Goal: Task Accomplishment & Management: Use online tool/utility

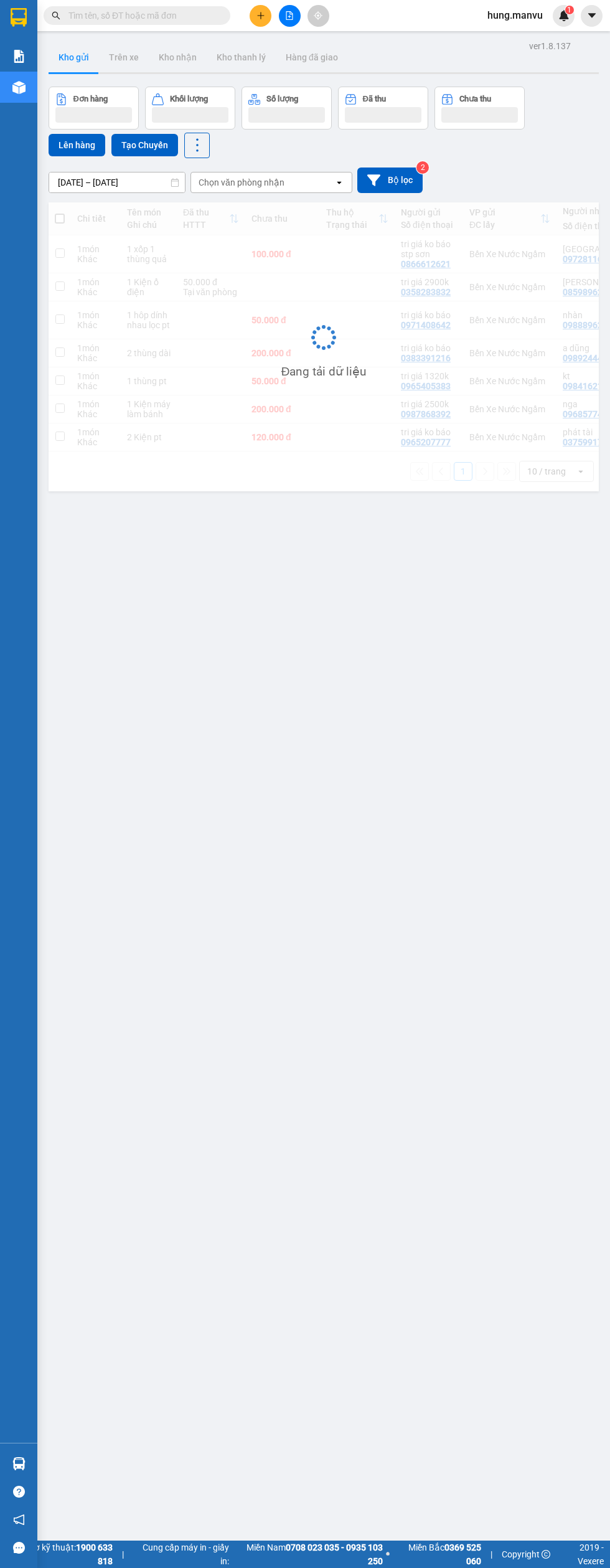
click at [290, 15] on icon "file-add" at bounding box center [290, 15] width 7 height 8
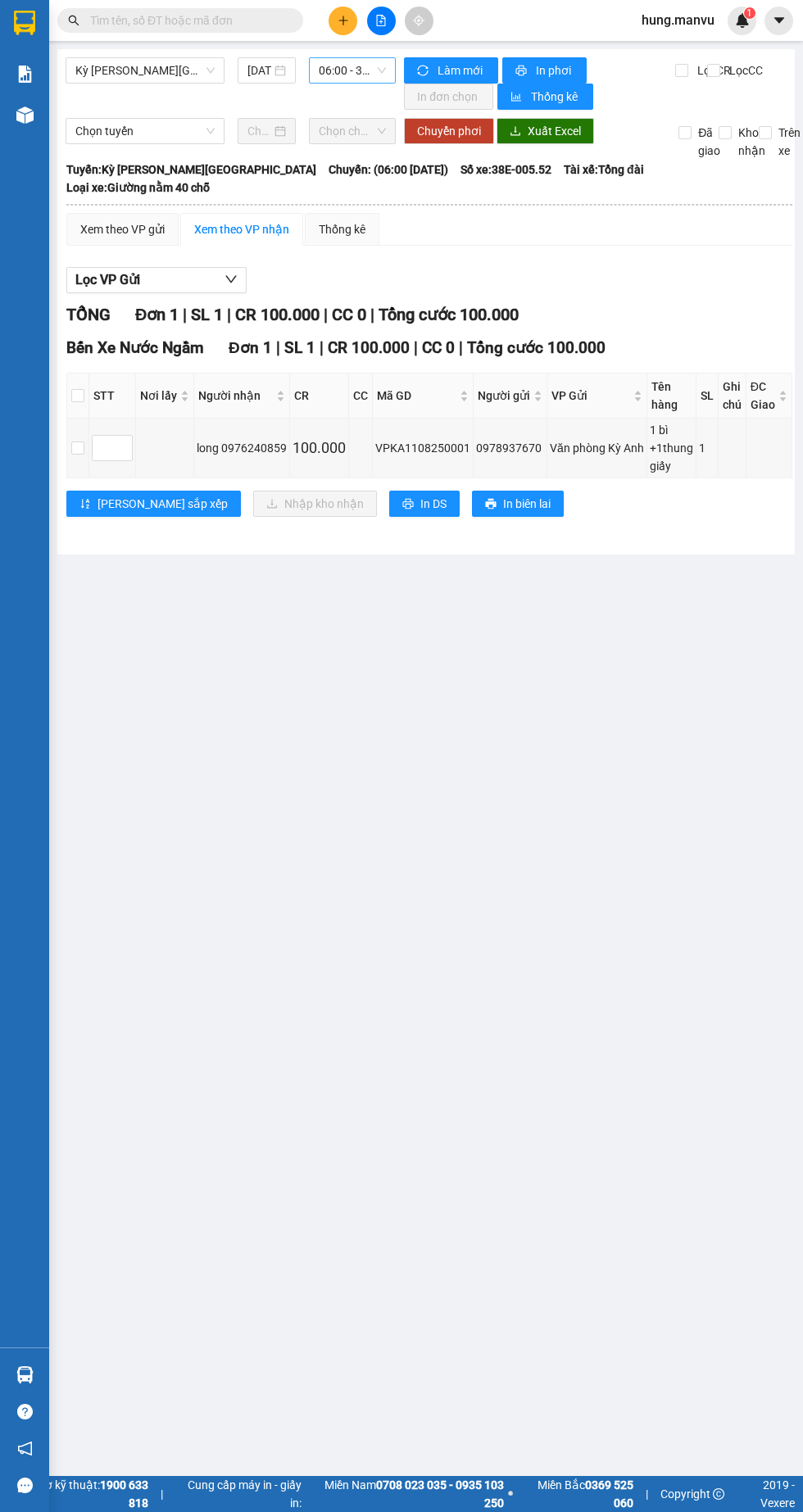
click at [367, 74] on span "06:00 - 38E-005.52" at bounding box center [352, 70] width 67 height 25
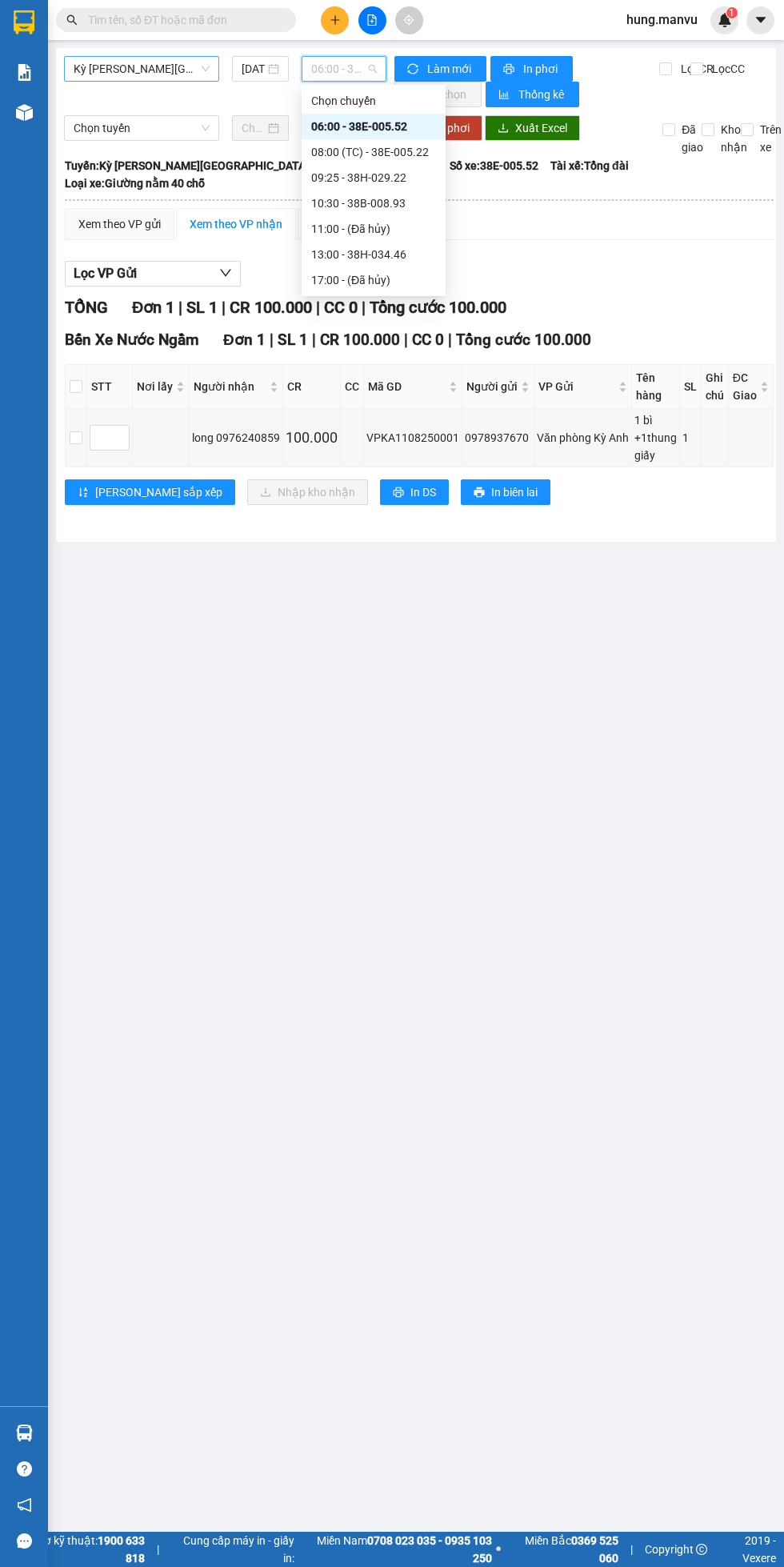
click at [167, 71] on span "Kỳ Anh - Hà Nội" at bounding box center [142, 68] width 136 height 24
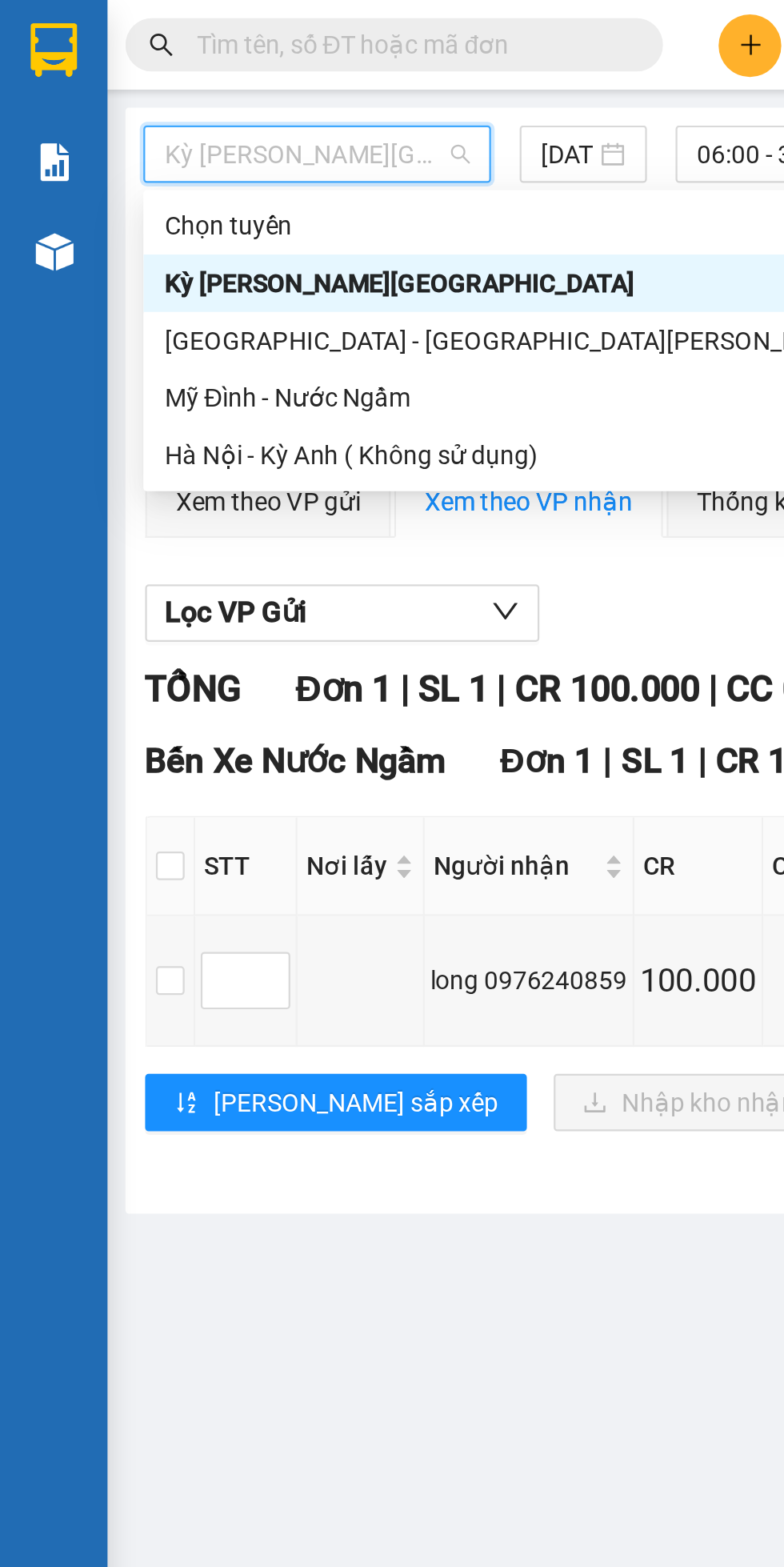
click at [151, 150] on div "Hà Nội - Kỳ Anh" at bounding box center [228, 153] width 309 height 18
type input "11/08/2025"
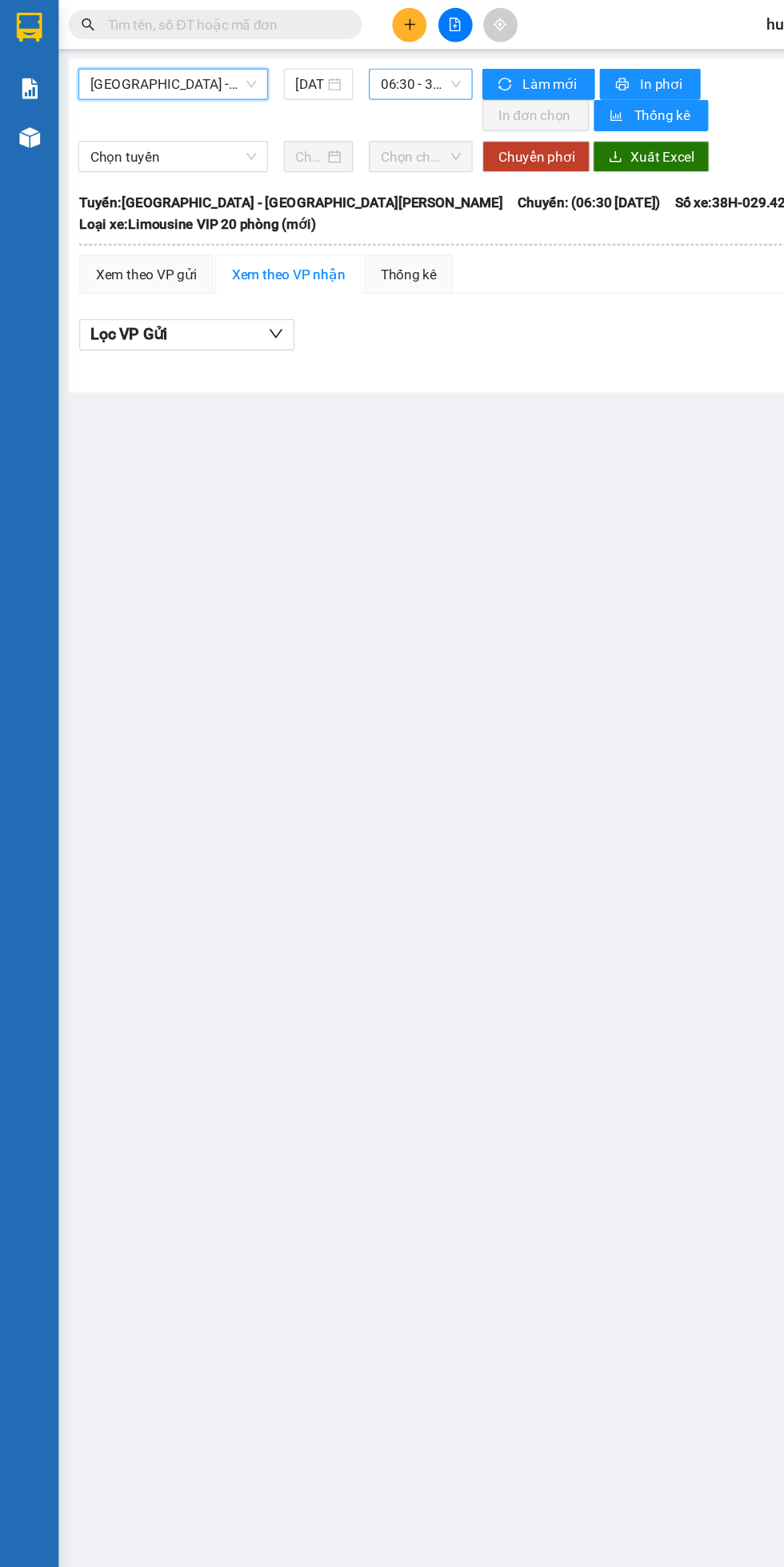
click at [338, 74] on span "06:30 - 38H-029.42" at bounding box center [344, 68] width 65 height 24
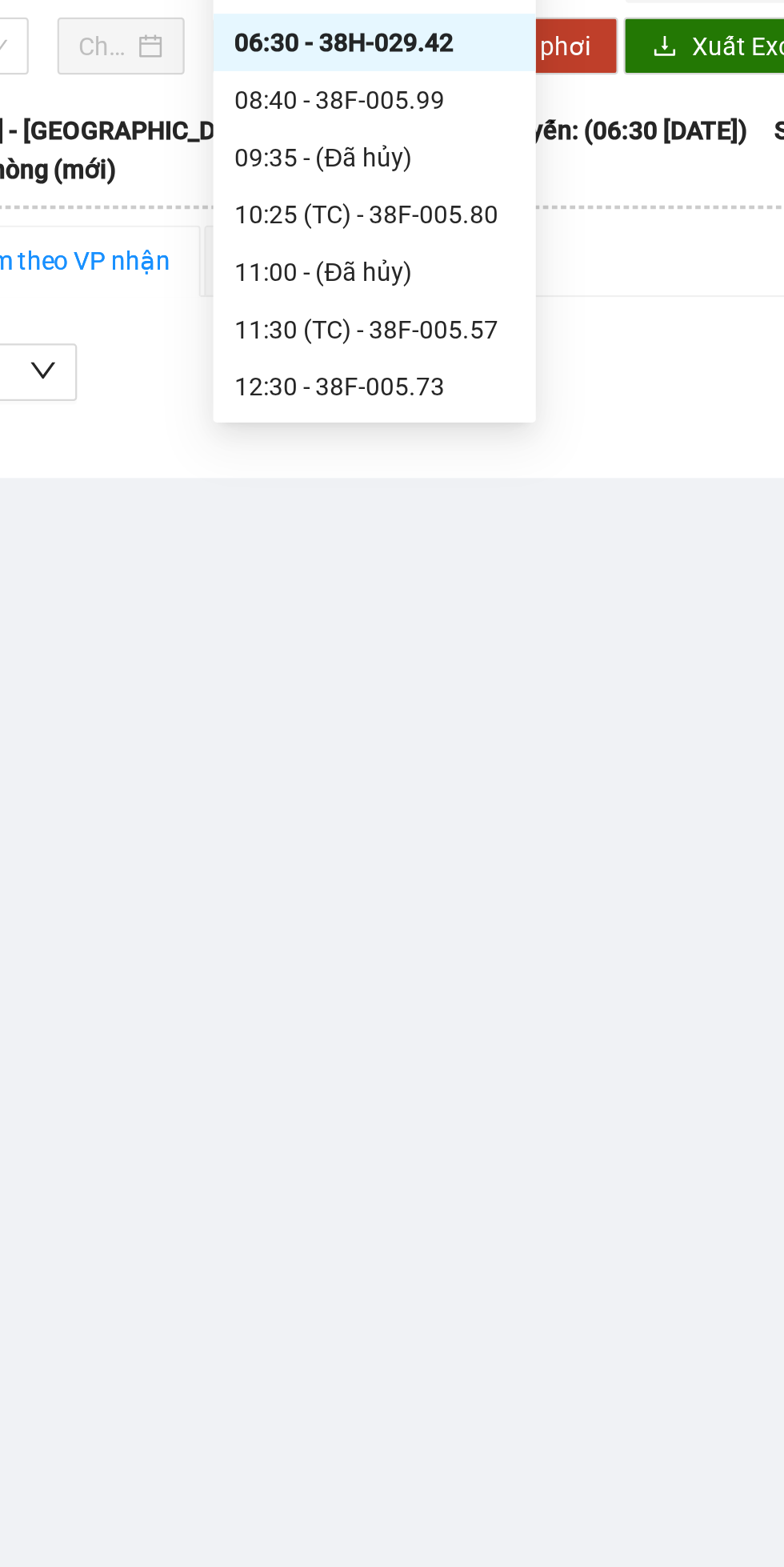
click at [404, 153] on div "08:40 - 38F-005.99" at bounding box center [373, 153] width 125 height 18
